Goal: Transaction & Acquisition: Book appointment/travel/reservation

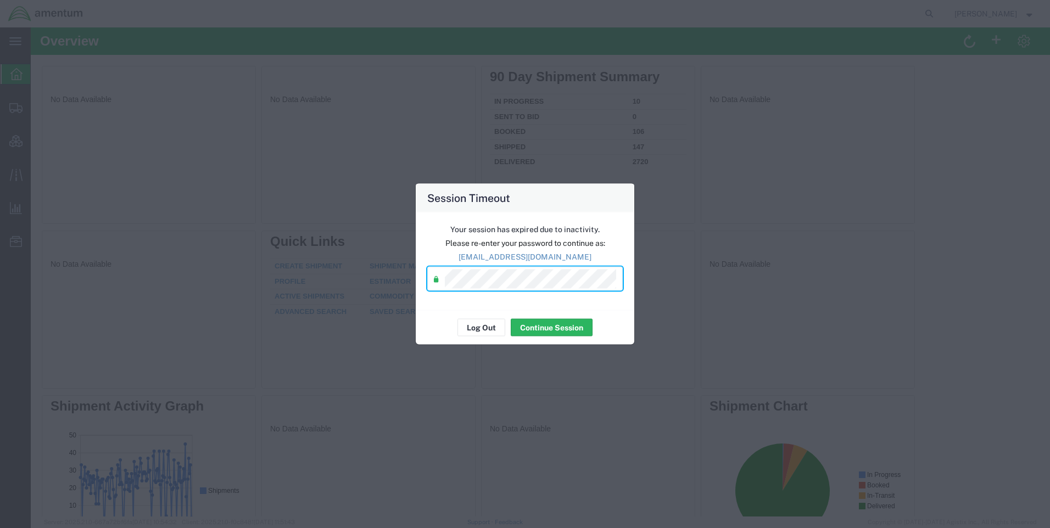
drag, startPoint x: 527, startPoint y: 267, endPoint x: 356, endPoint y: 359, distance: 194.1
click at [353, 364] on div "Session Timeout Your session has expired due to inactivity. Please re-enter you…" at bounding box center [525, 264] width 1050 height 528
click at [541, 325] on button "Continue Session" at bounding box center [552, 328] width 82 height 18
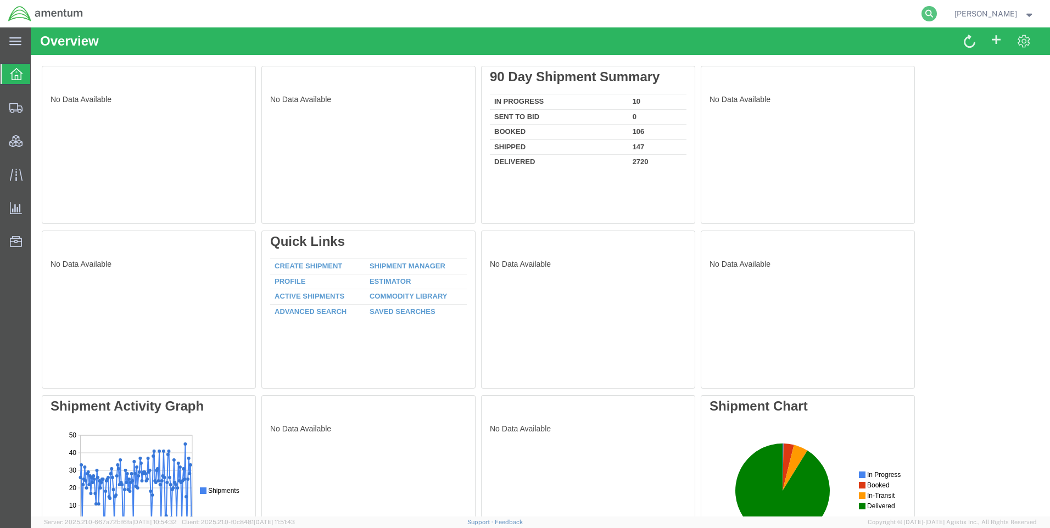
click at [937, 13] on icon at bounding box center [928, 13] width 15 height 15
paste input "DCO-25286-169384"
type input "DCO-25286-169384"
click at [937, 9] on icon at bounding box center [928, 13] width 15 height 15
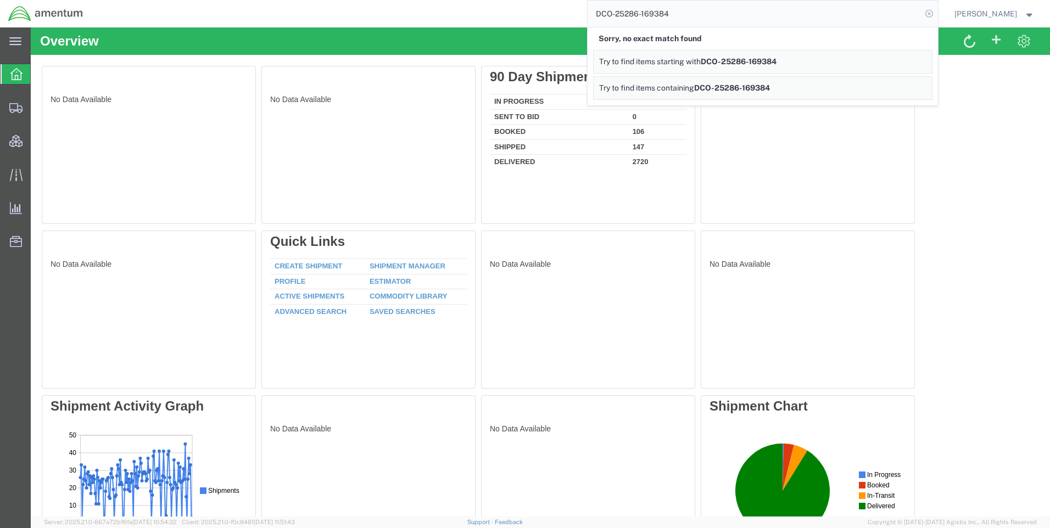
click at [937, 10] on icon at bounding box center [928, 13] width 15 height 15
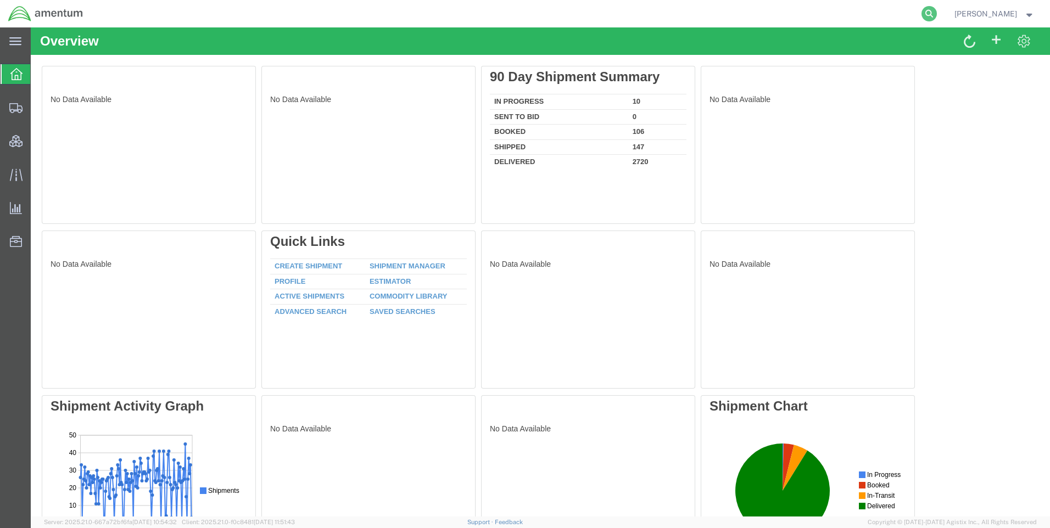
click at [937, 12] on icon at bounding box center [928, 13] width 15 height 15
paste input "DCO-25286-169384"
click at [937, 10] on icon at bounding box center [928, 13] width 15 height 15
type input "DCO-25286-169384"
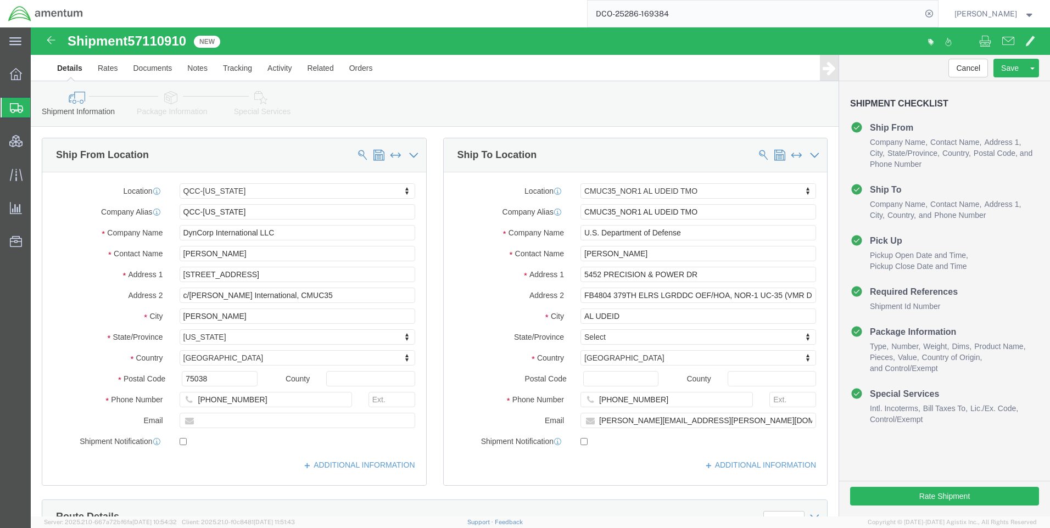
select select "42668"
select select "42657"
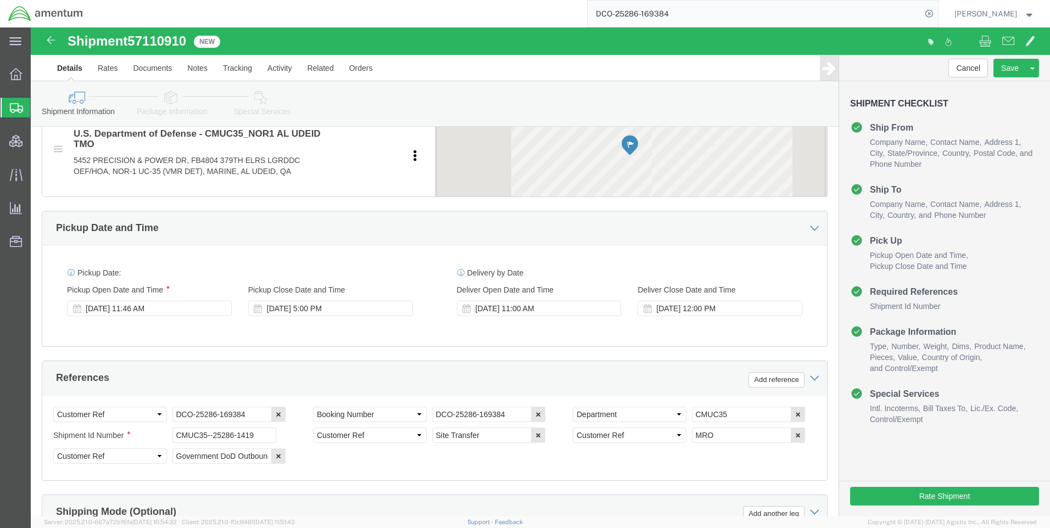
scroll to position [494, 0]
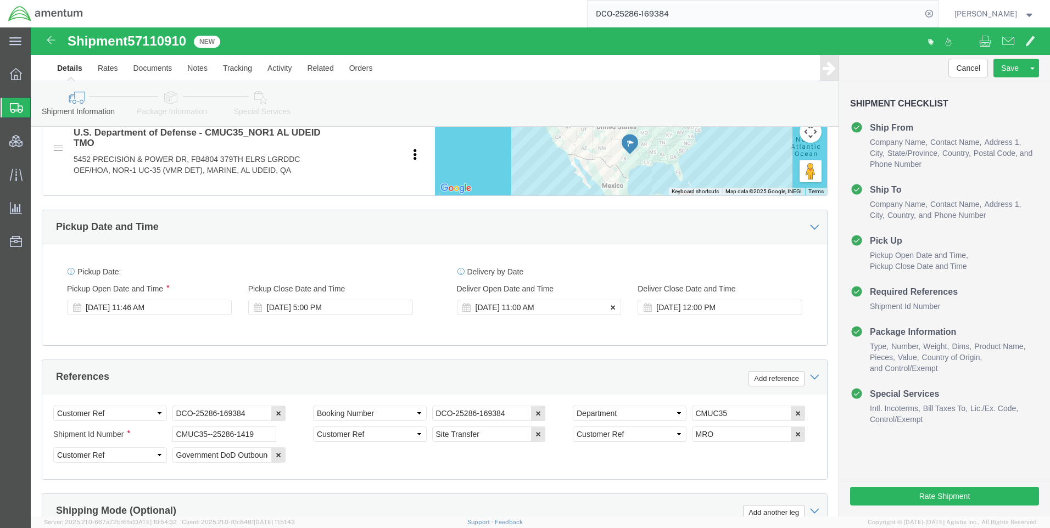
drag, startPoint x: 578, startPoint y: 284, endPoint x: 588, endPoint y: 284, distance: 9.9
click icon
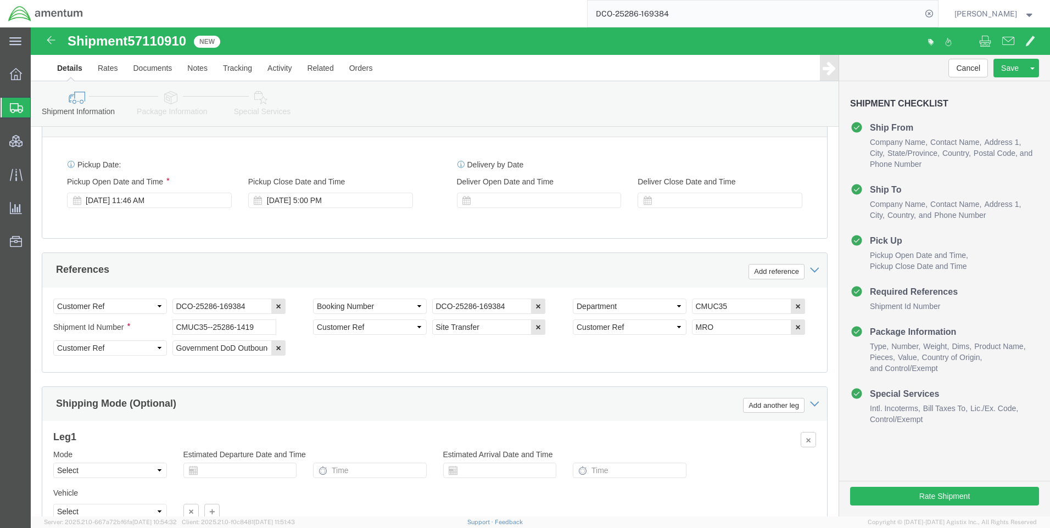
scroll to position [702, 0]
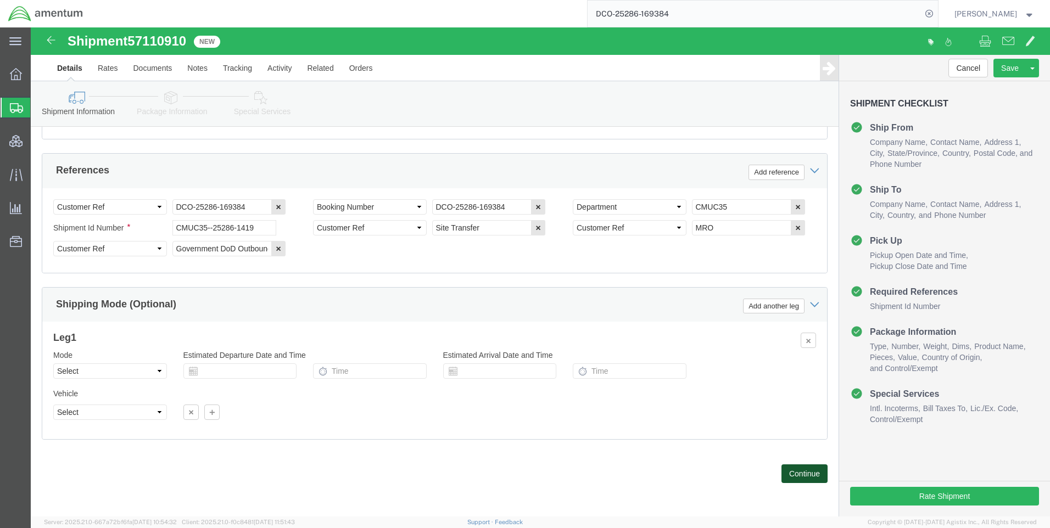
click button "Continue"
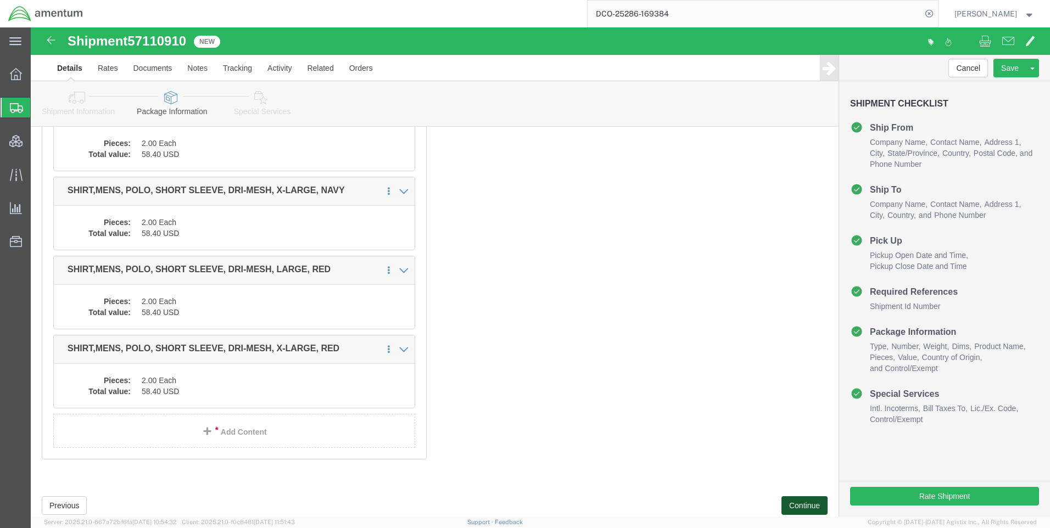
scroll to position [390, 0]
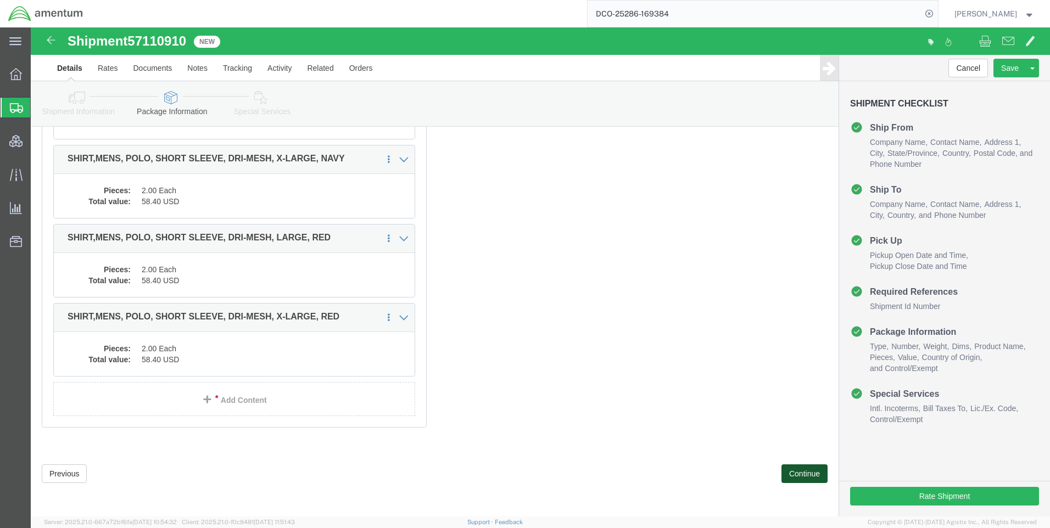
click button "Continue"
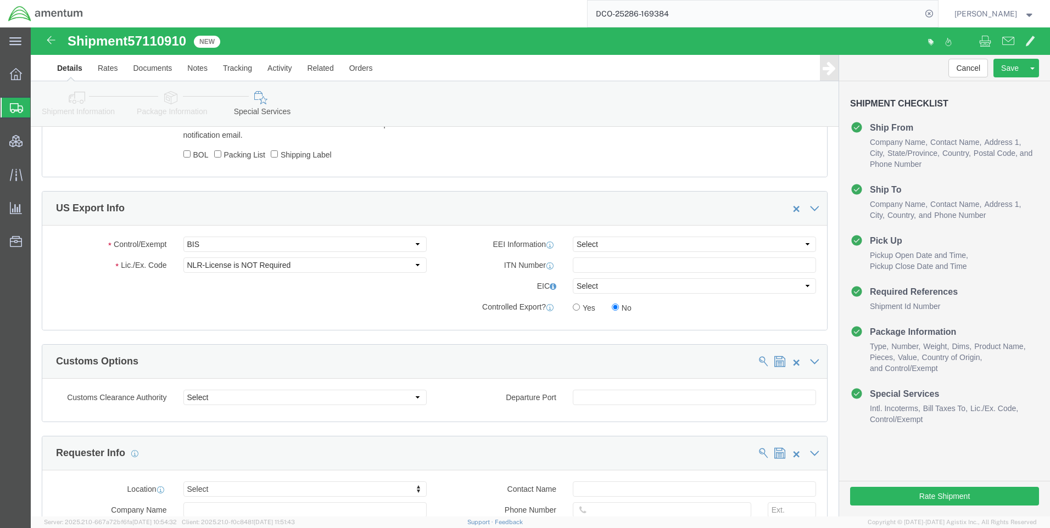
scroll to position [824, 0]
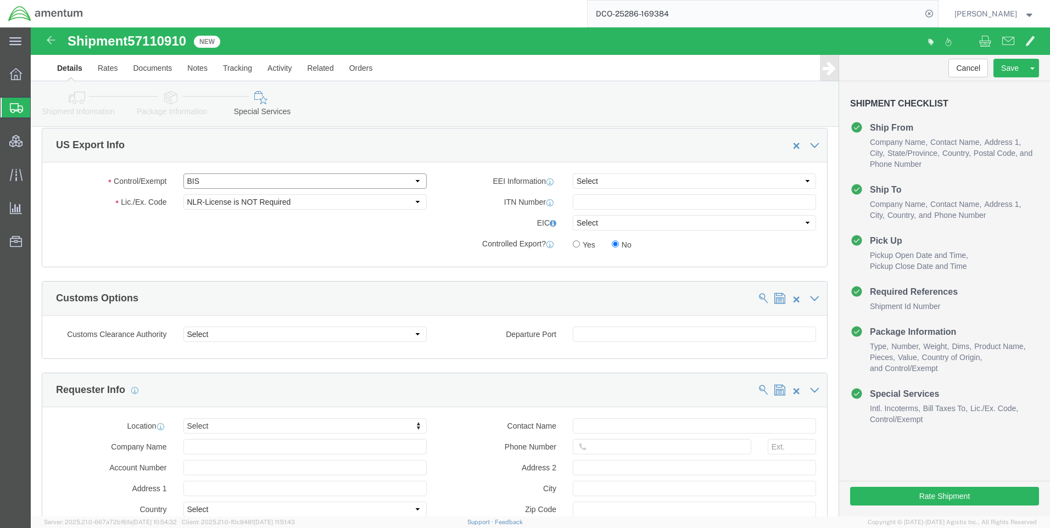
click select "Select ATF BIS DEA EPA FDA FTR ITAR OFAC Other (OPA)"
select select "FTR"
click select "Select ATF BIS DEA EPA FDA FTR ITAR OFAC Other (OPA)"
click select "Select 30.2(d)(2) 30.36 30.37(a) 30.37(f) 30.37(g) 30.37(h) 30.37(i) 30.37(j) 3…"
select select "30.37(a)"
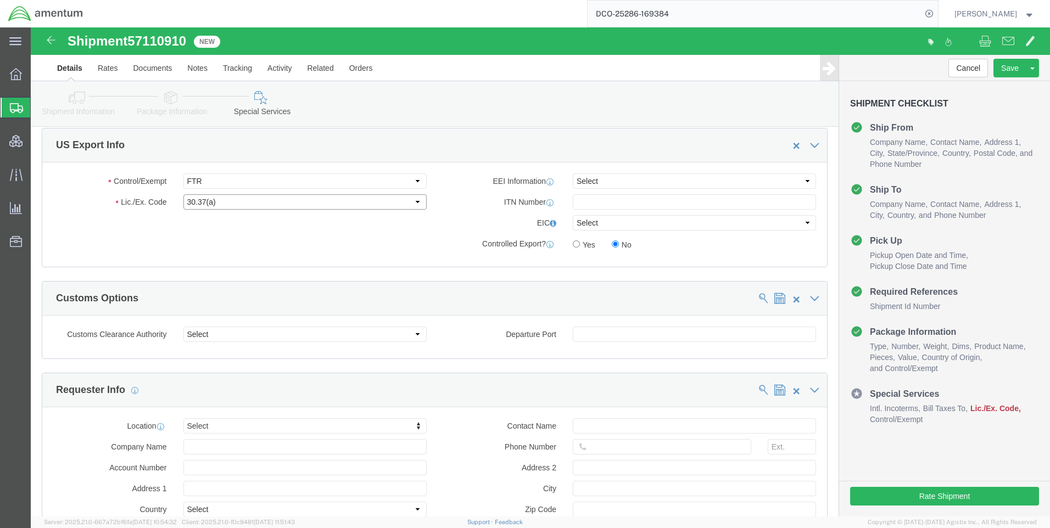
click select "Select 30.2(d)(2) 30.36 30.37(a) 30.37(f) 30.37(g) 30.37(h) 30.37(i) 30.37(j) 3…"
click select "Select AES-Direct EEI Carrier File EEI EEI Exempt"
select select "EXEM"
click select "Select AES-Direct EEI Carrier File EEI EEI Exempt"
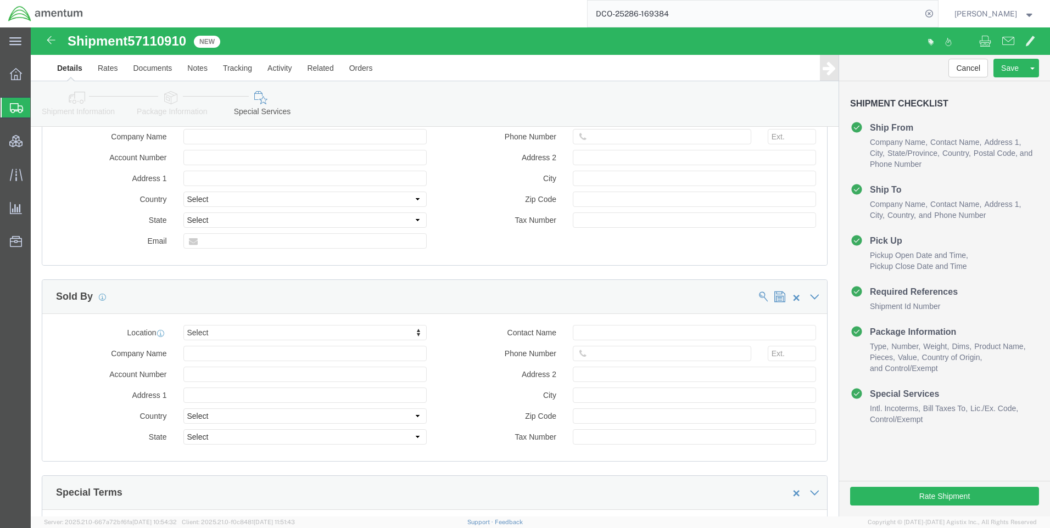
scroll to position [1249, 0]
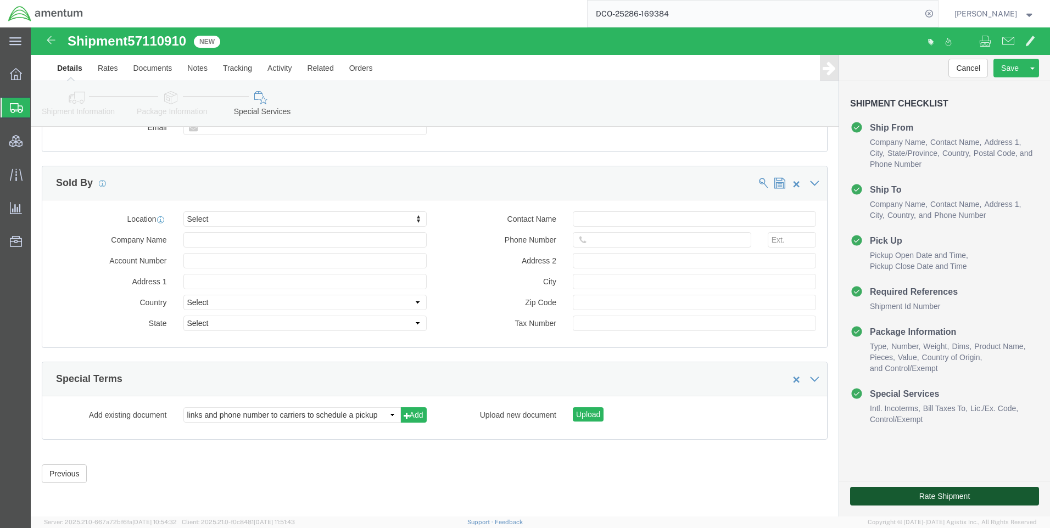
click button "Rate Shipment"
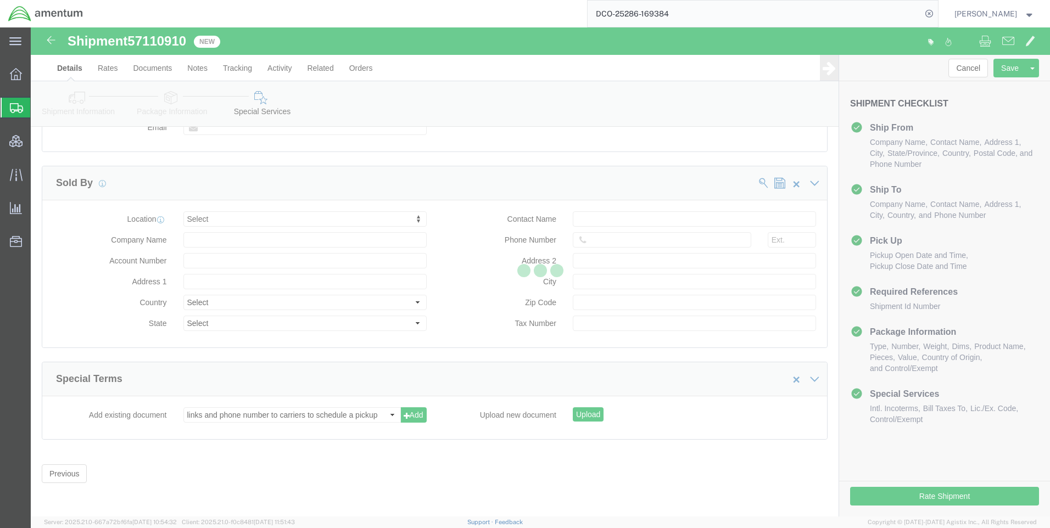
scroll to position [0, 0]
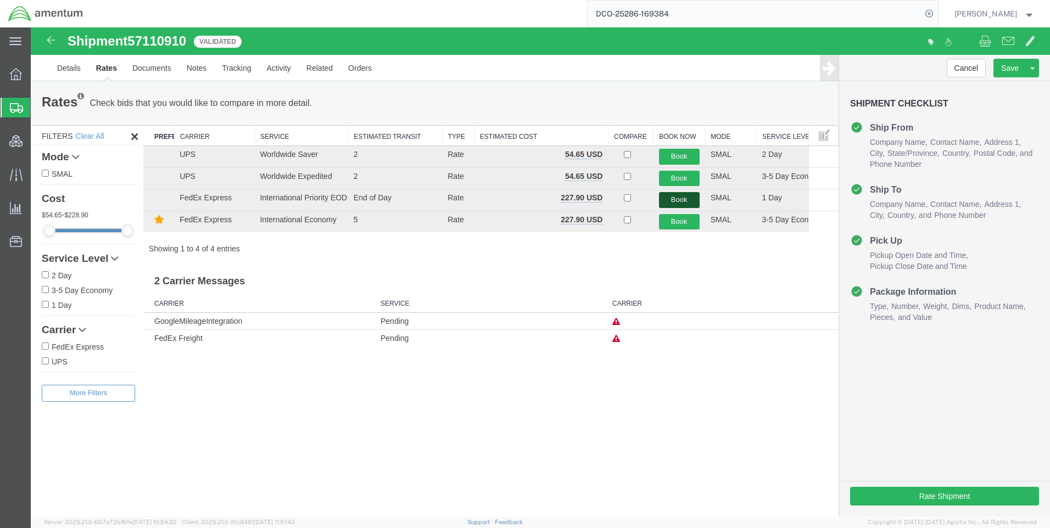
drag, startPoint x: 672, startPoint y: 198, endPoint x: 700, endPoint y: 180, distance: 33.1
click at [672, 194] on button "Book" at bounding box center [679, 200] width 41 height 16
